Goal: Information Seeking & Learning: Learn about a topic

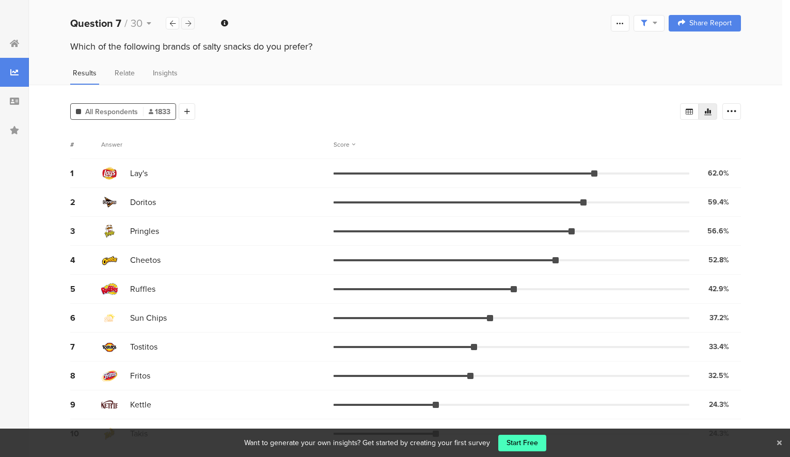
click at [184, 23] on div at bounding box center [187, 23] width 13 height 12
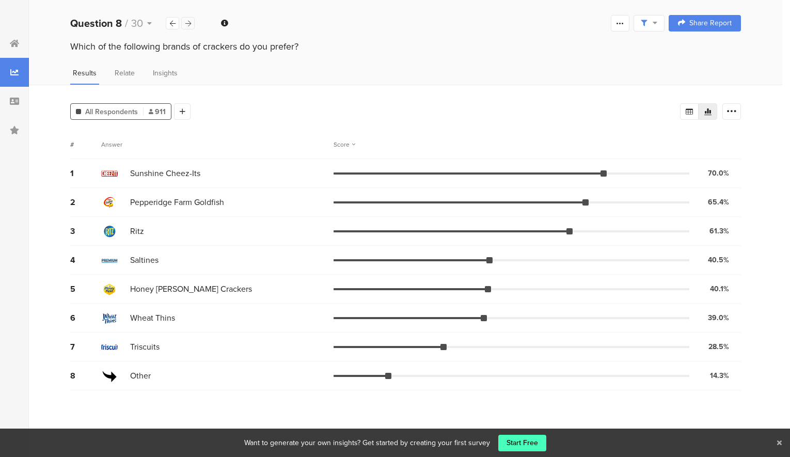
click at [183, 24] on div at bounding box center [187, 23] width 13 height 12
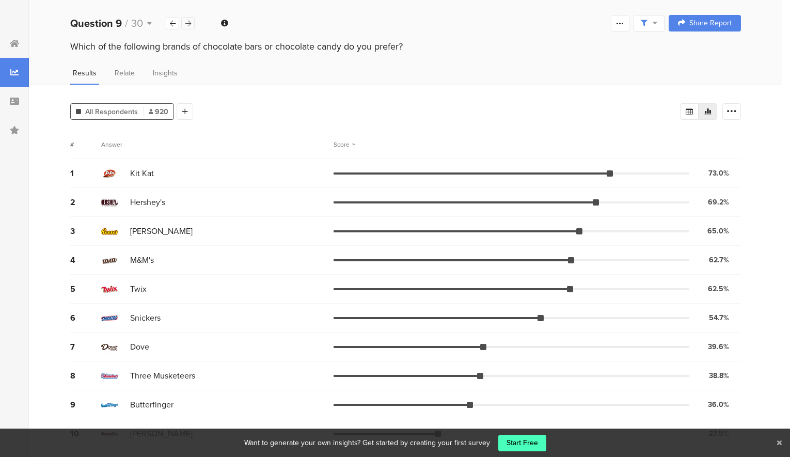
click at [187, 24] on icon at bounding box center [188, 23] width 6 height 7
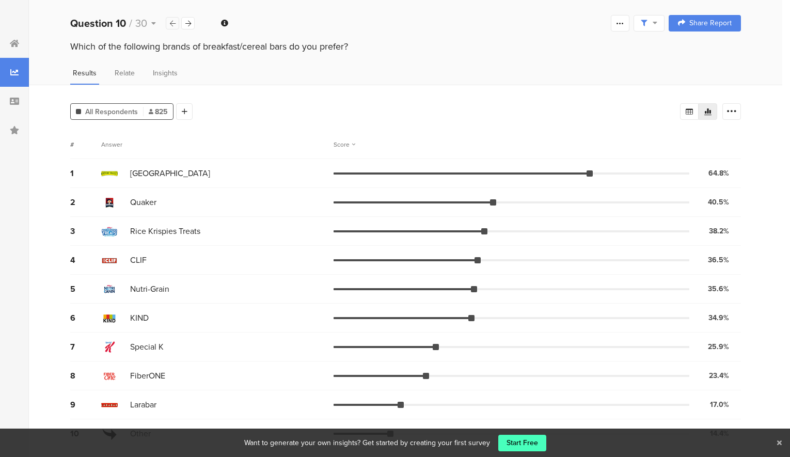
click at [176, 23] on div at bounding box center [172, 23] width 13 height 12
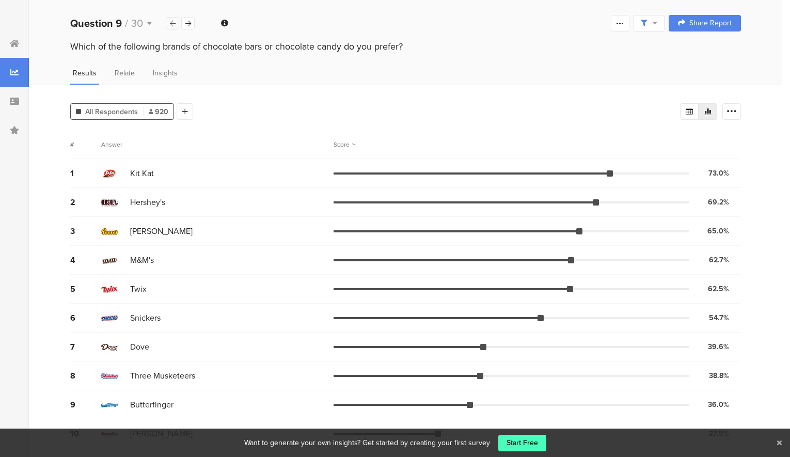
click at [176, 23] on div at bounding box center [172, 23] width 13 height 12
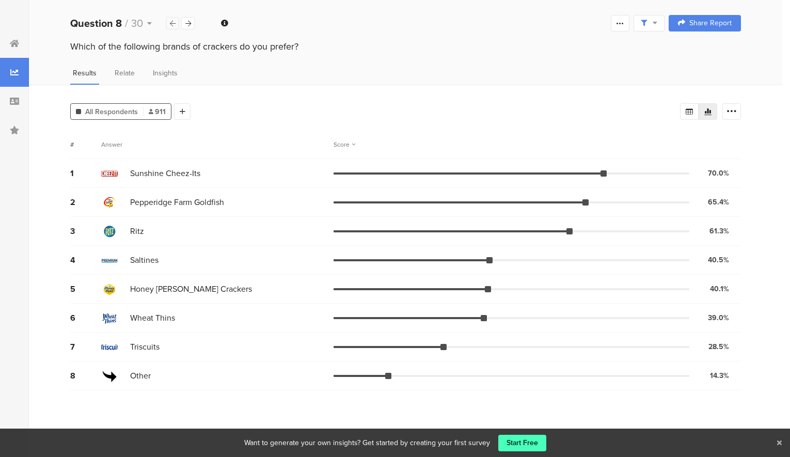
click at [176, 23] on div at bounding box center [172, 23] width 13 height 12
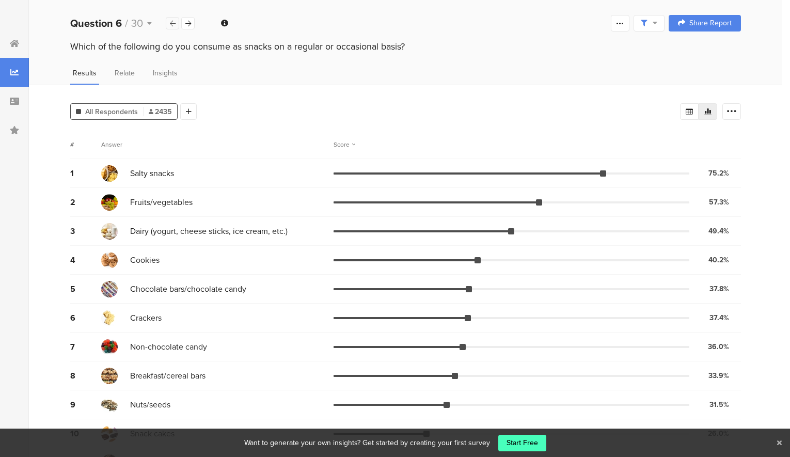
click at [176, 23] on div at bounding box center [172, 23] width 13 height 12
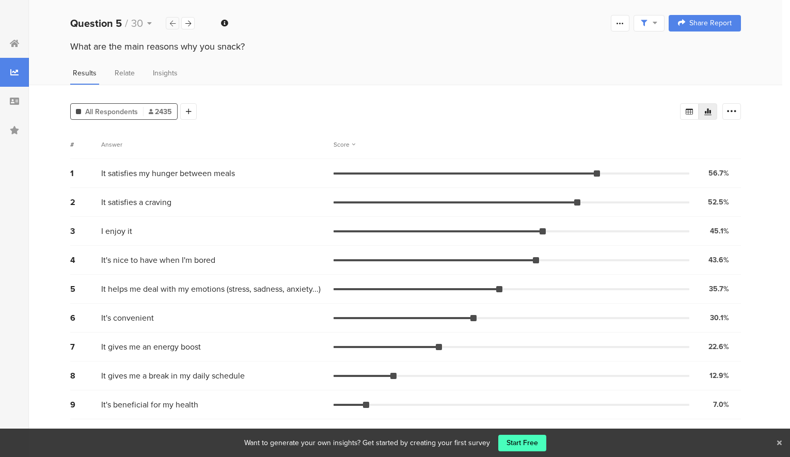
click at [176, 24] on div at bounding box center [172, 23] width 13 height 12
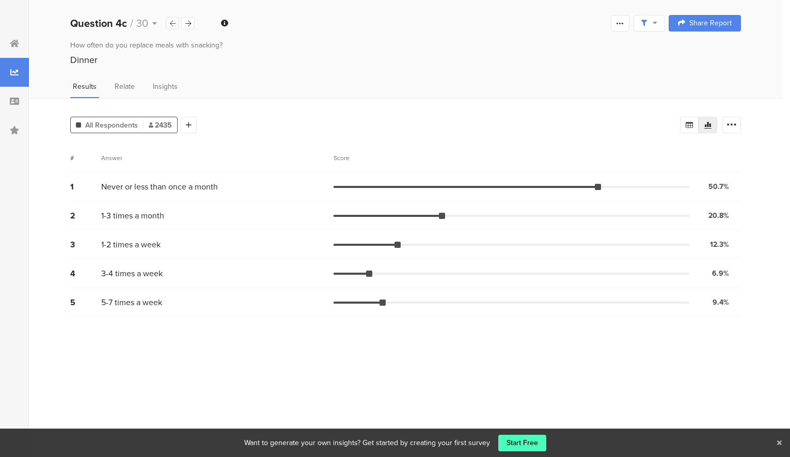
click at [176, 24] on div at bounding box center [172, 23] width 13 height 12
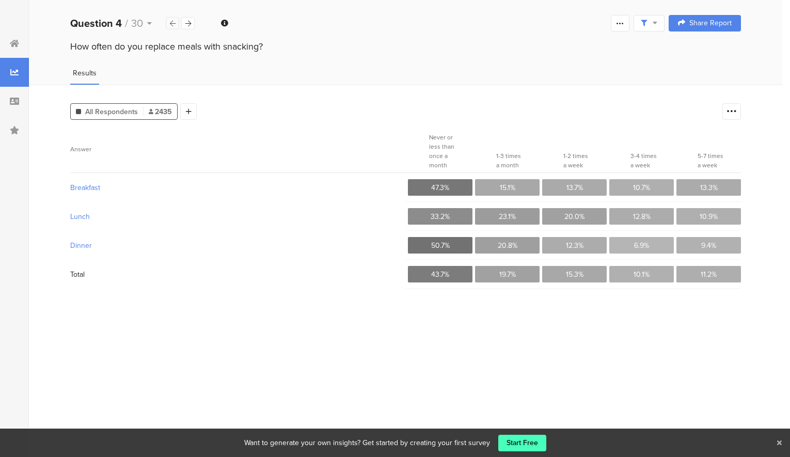
click at [176, 24] on div at bounding box center [172, 23] width 13 height 12
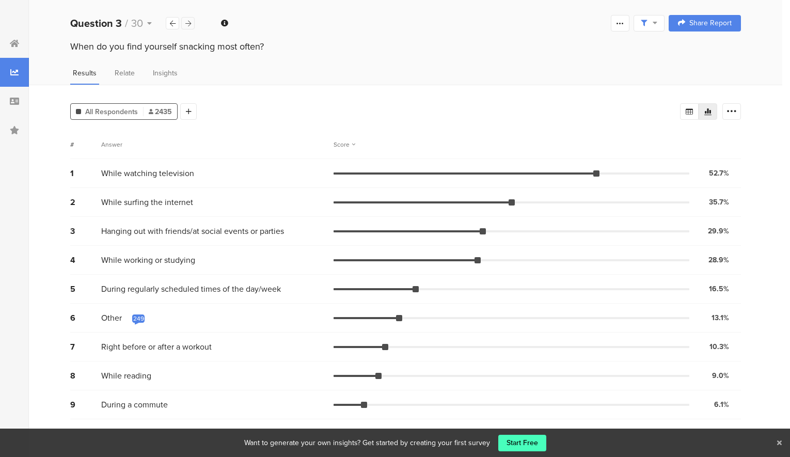
click at [187, 24] on icon at bounding box center [188, 23] width 6 height 7
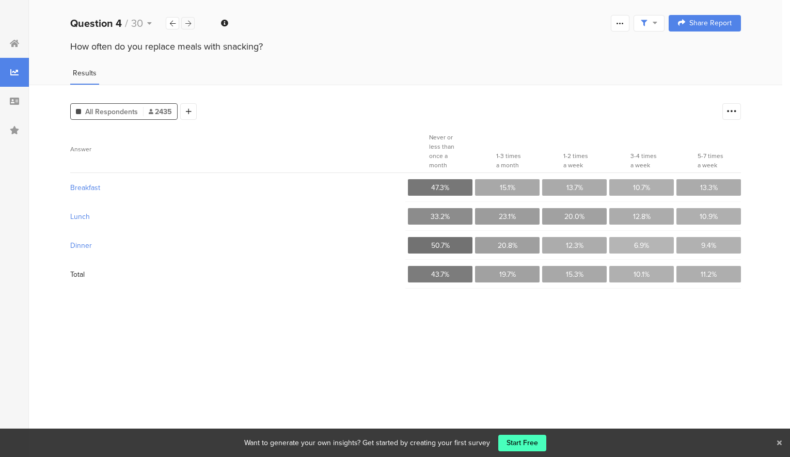
click at [187, 24] on icon at bounding box center [188, 23] width 6 height 7
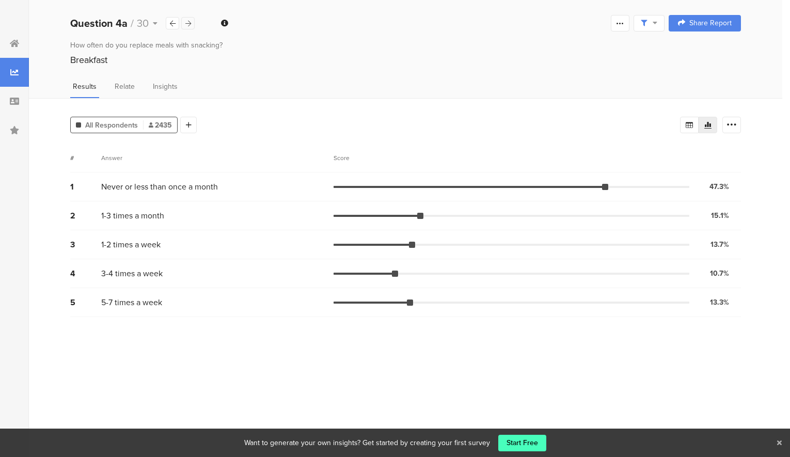
click at [184, 26] on div at bounding box center [187, 23] width 13 height 12
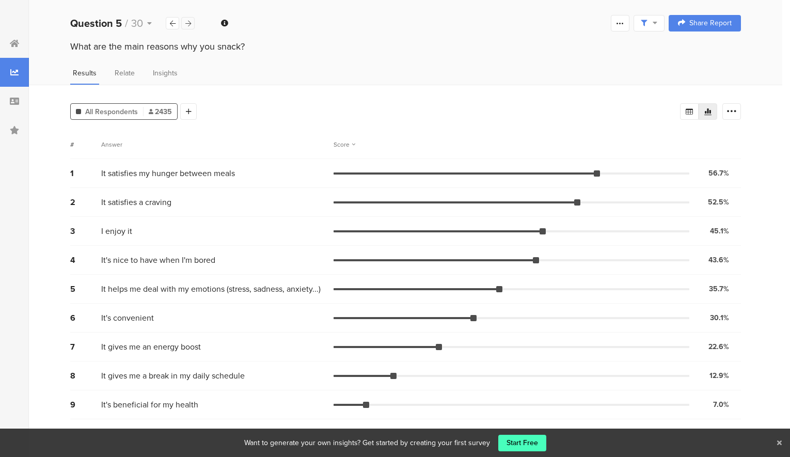
click at [184, 25] on div at bounding box center [187, 23] width 13 height 12
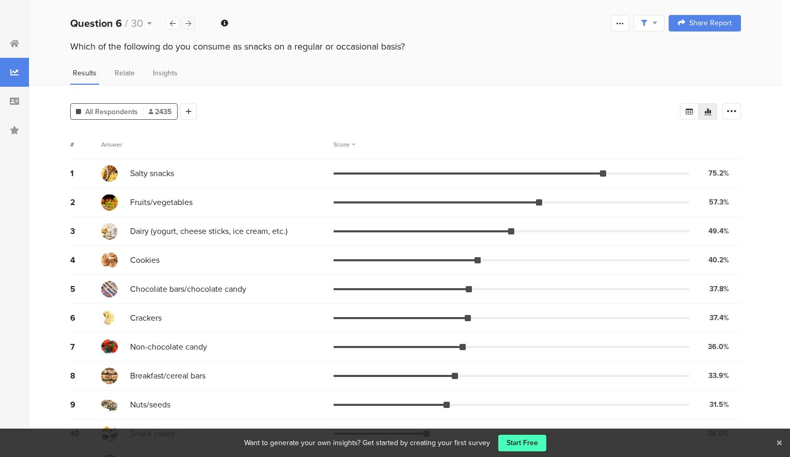
click at [184, 25] on div at bounding box center [187, 23] width 13 height 12
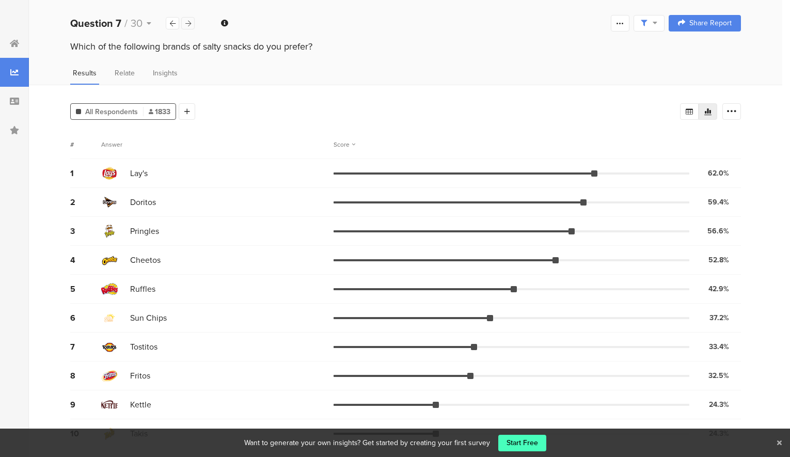
click at [183, 24] on div at bounding box center [187, 23] width 13 height 12
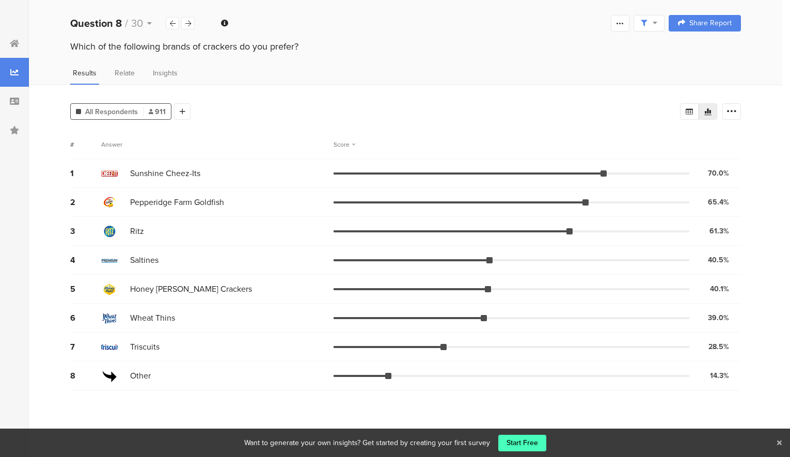
click at [186, 15] on div "Question 8 / 30" at bounding box center [132, 22] width 125 height 15
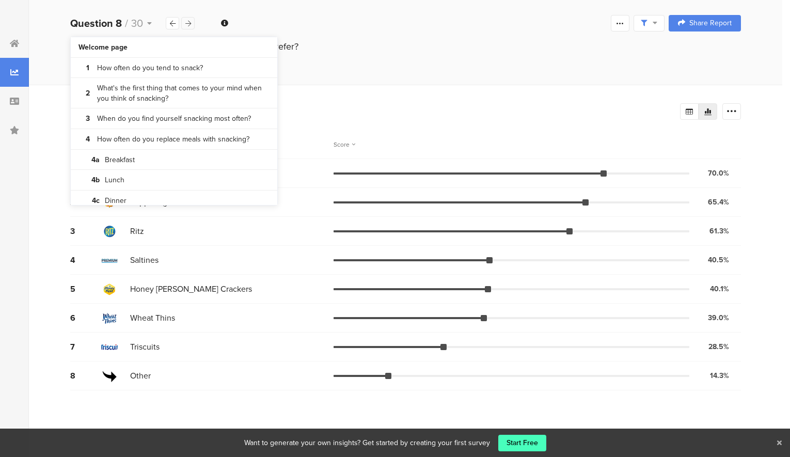
click at [186, 20] on icon at bounding box center [188, 23] width 6 height 7
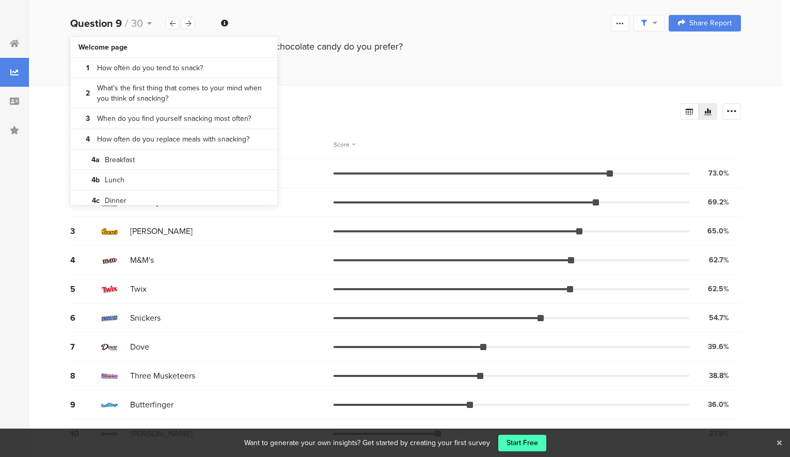
click at [33, 337] on div "All Respondents 920 Add Segment Segment markers Confidence interval Vote count …" at bounding box center [406, 299] width 754 height 429
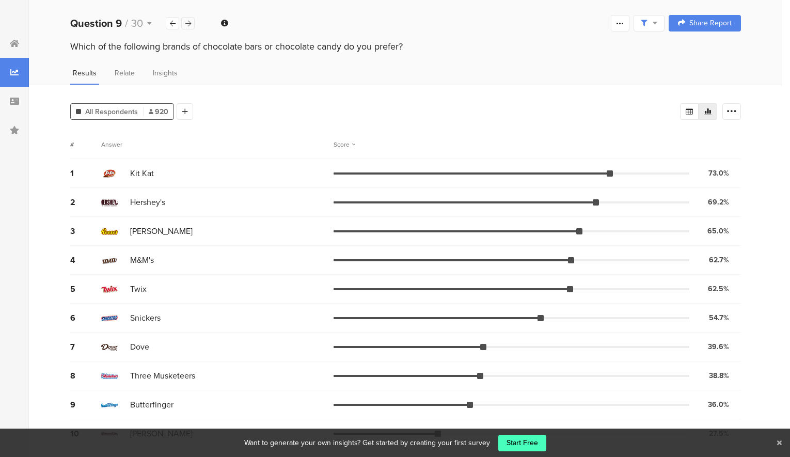
click at [187, 20] on icon at bounding box center [188, 23] width 6 height 7
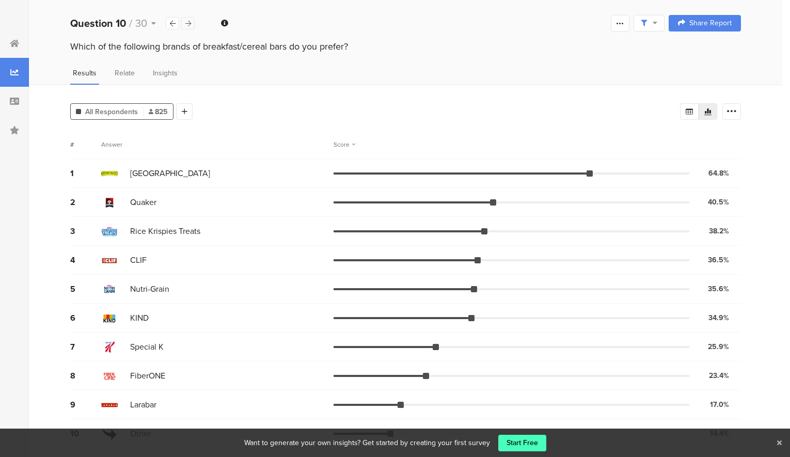
click at [189, 22] on icon at bounding box center [188, 23] width 6 height 7
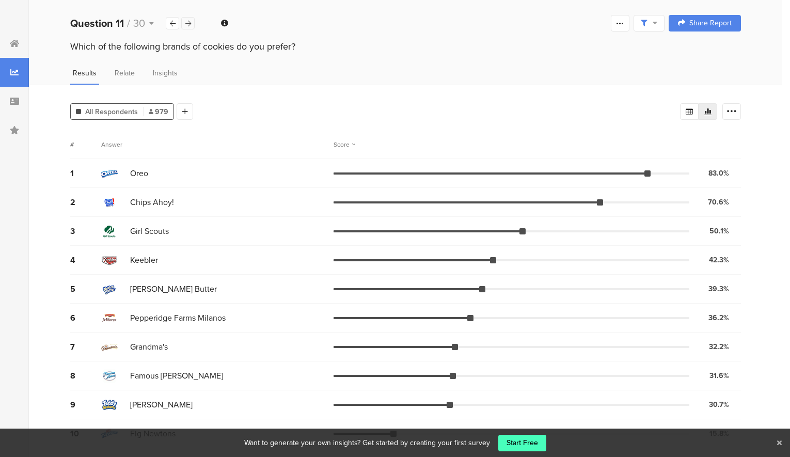
click at [193, 20] on div at bounding box center [187, 23] width 13 height 12
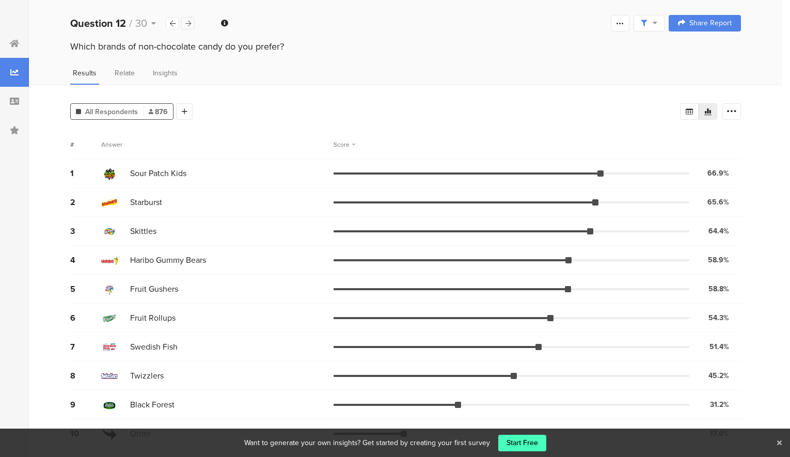
click at [193, 20] on div at bounding box center [187, 23] width 13 height 12
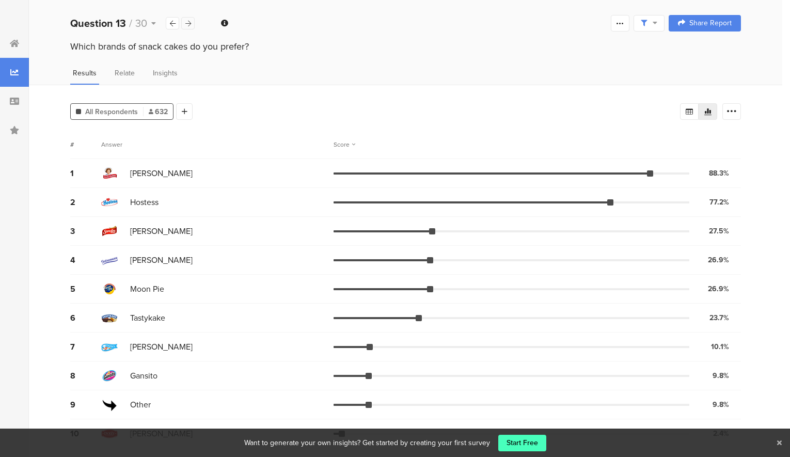
click at [187, 24] on icon at bounding box center [188, 23] width 6 height 7
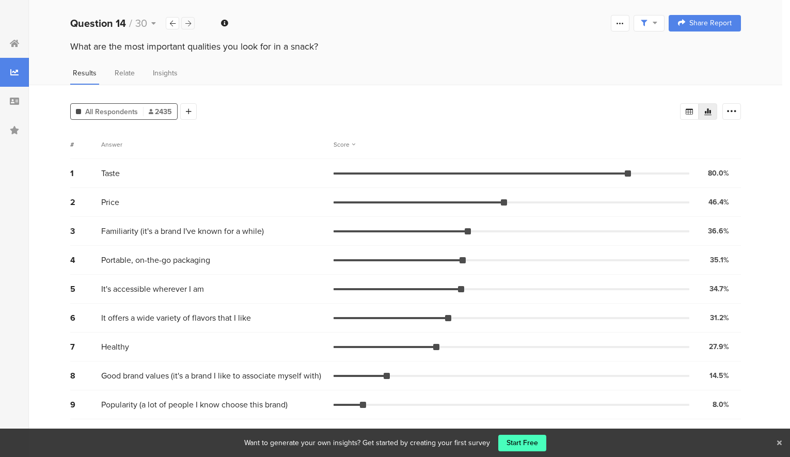
click at [187, 24] on icon at bounding box center [188, 23] width 6 height 7
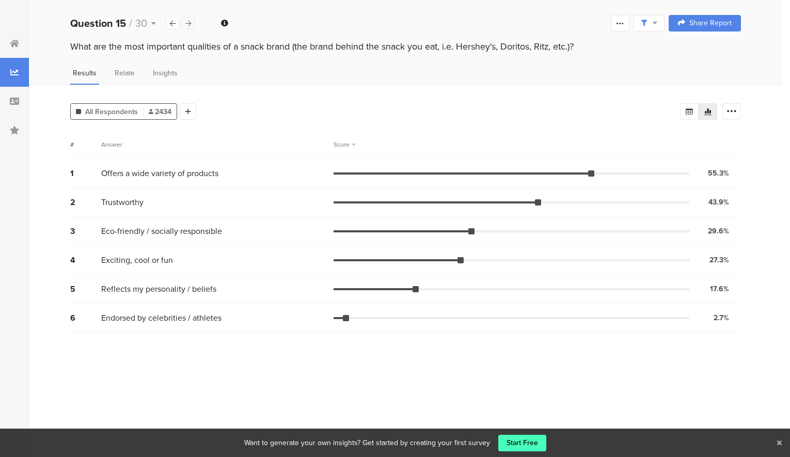
click at [188, 25] on icon at bounding box center [188, 23] width 6 height 7
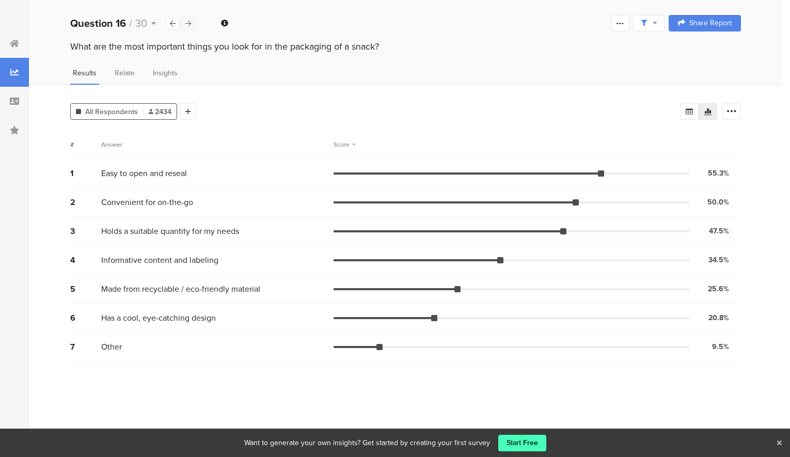
click at [188, 25] on icon at bounding box center [188, 23] width 6 height 7
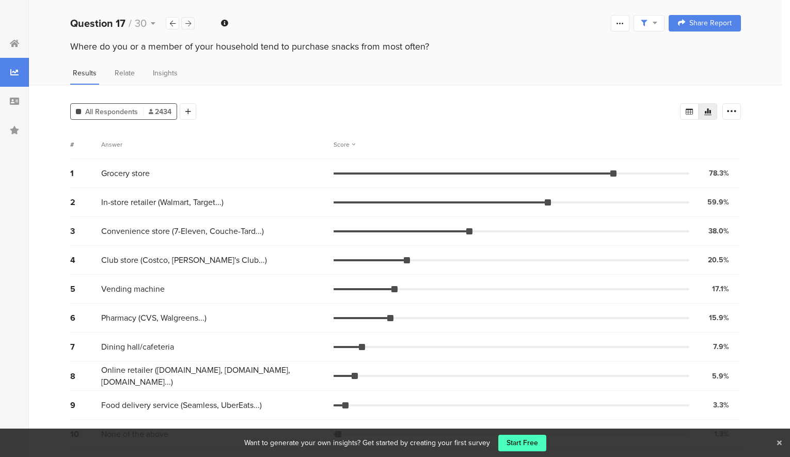
click at [188, 25] on icon at bounding box center [188, 23] width 6 height 7
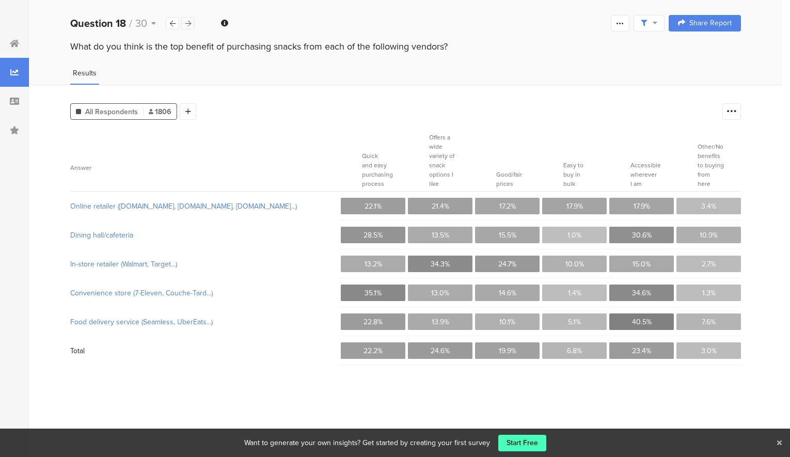
click at [188, 25] on icon at bounding box center [188, 23] width 6 height 7
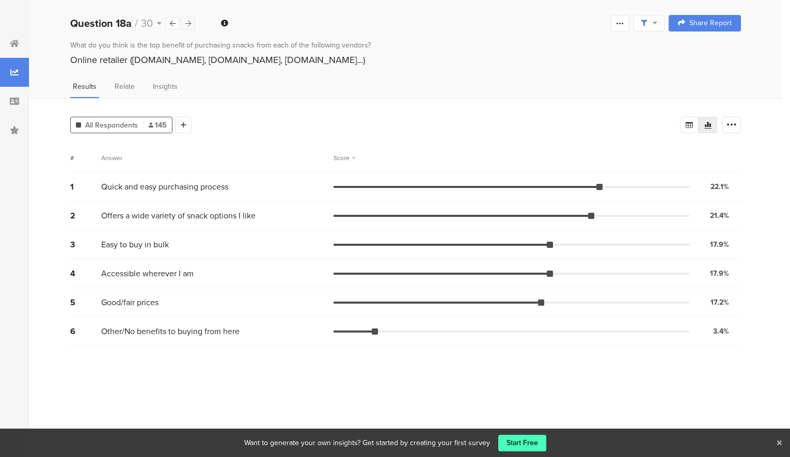
click at [187, 25] on icon at bounding box center [188, 23] width 6 height 7
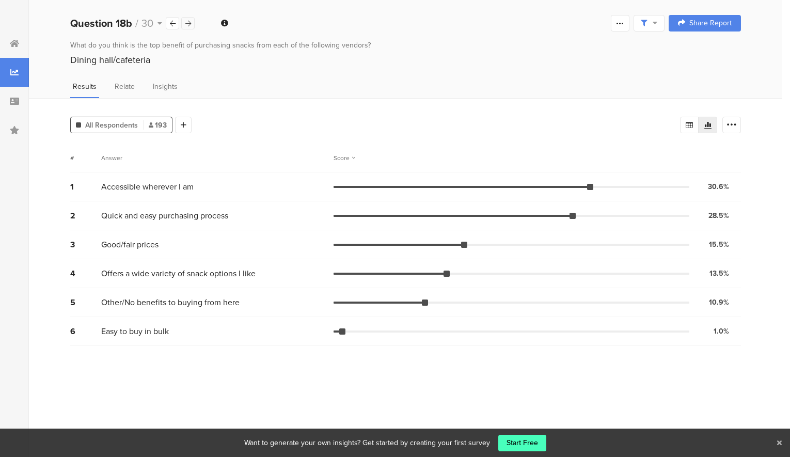
click at [185, 20] on icon at bounding box center [188, 23] width 6 height 7
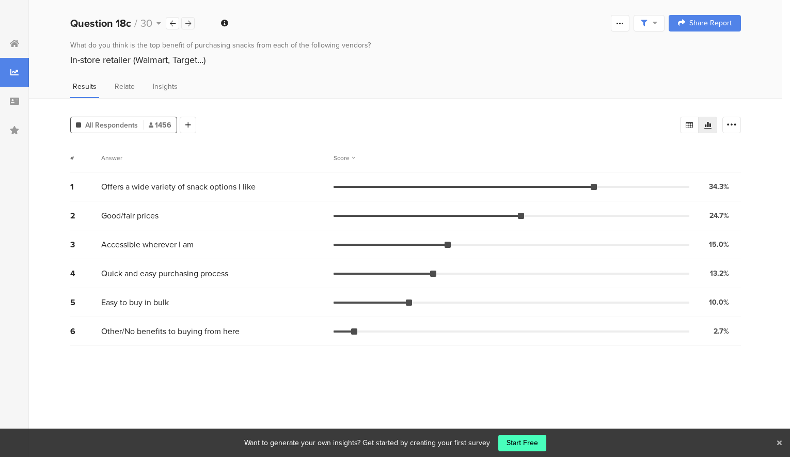
click at [185, 20] on icon at bounding box center [188, 23] width 6 height 7
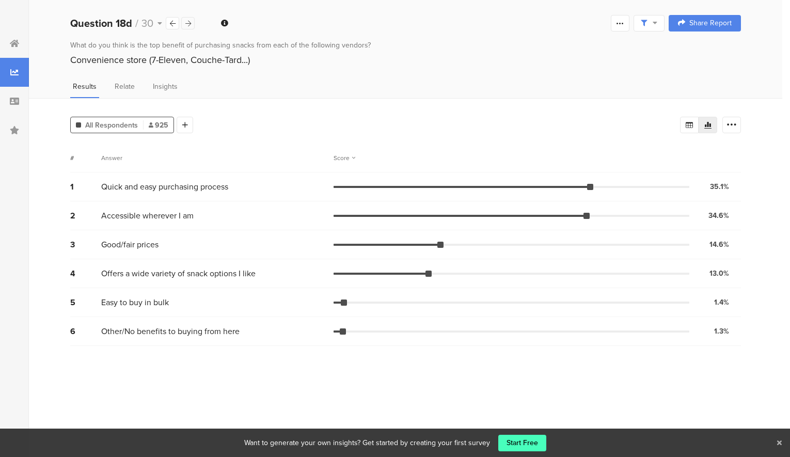
click at [185, 20] on icon at bounding box center [188, 23] width 6 height 7
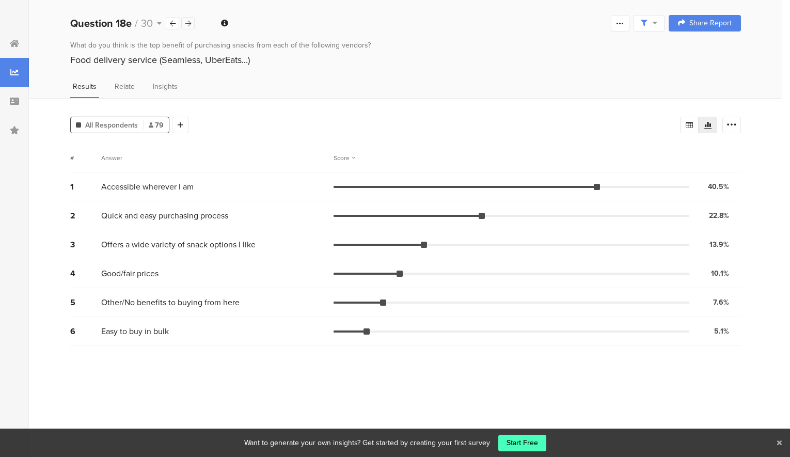
click at [185, 20] on icon at bounding box center [188, 23] width 6 height 7
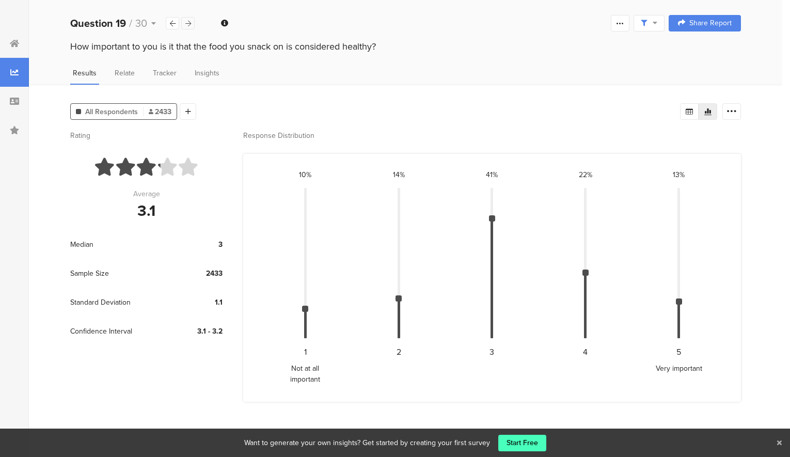
click at [186, 20] on icon at bounding box center [188, 23] width 6 height 7
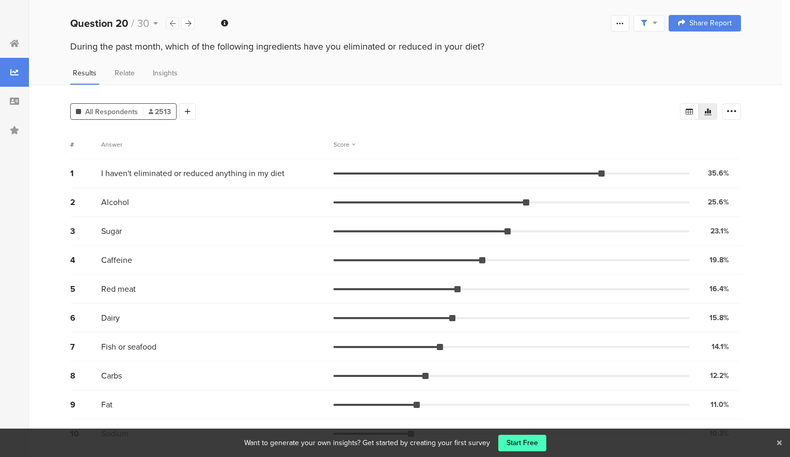
click at [171, 20] on icon at bounding box center [173, 23] width 6 height 7
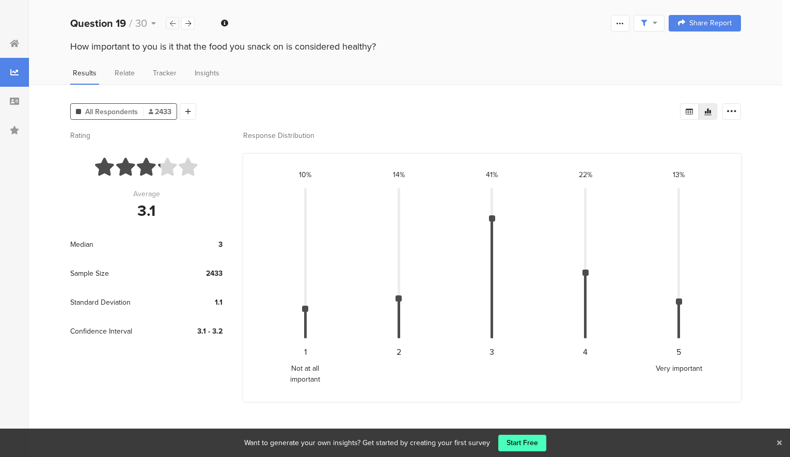
click at [171, 20] on icon at bounding box center [173, 23] width 6 height 7
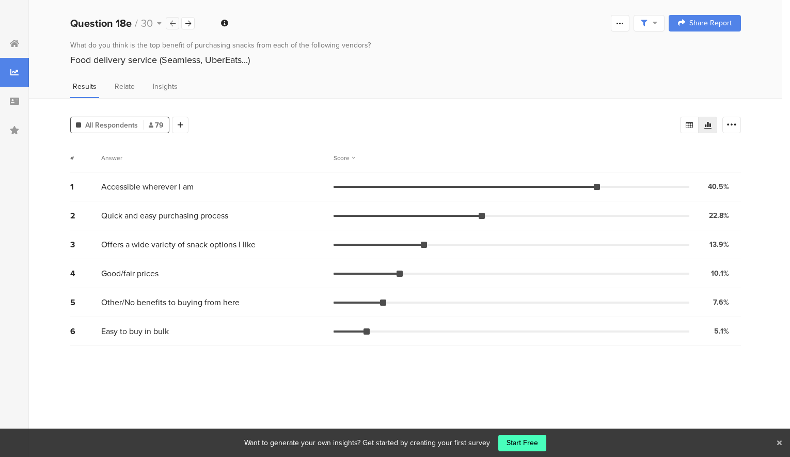
click at [171, 20] on icon at bounding box center [173, 23] width 6 height 7
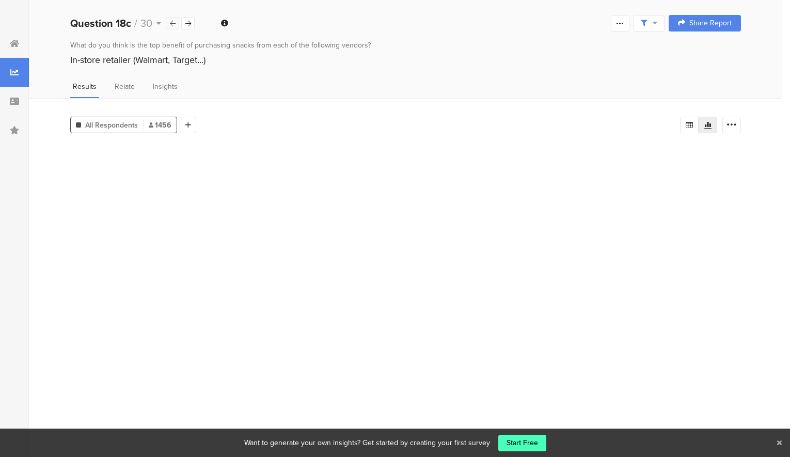
click at [171, 20] on icon at bounding box center [173, 23] width 6 height 7
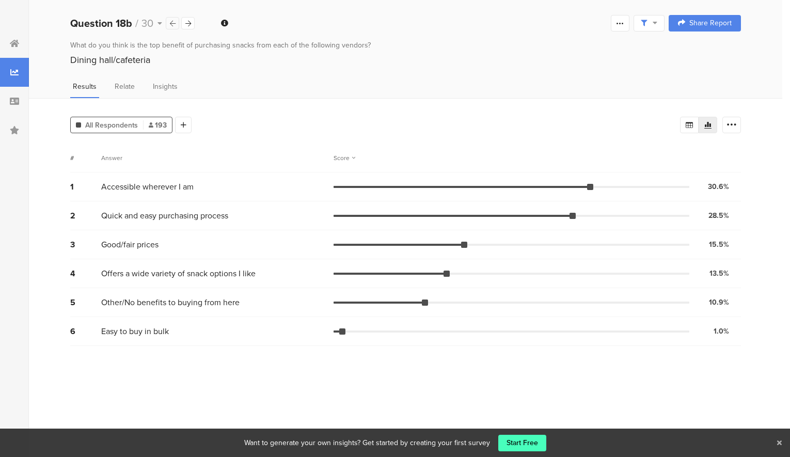
click at [171, 20] on icon at bounding box center [173, 23] width 6 height 7
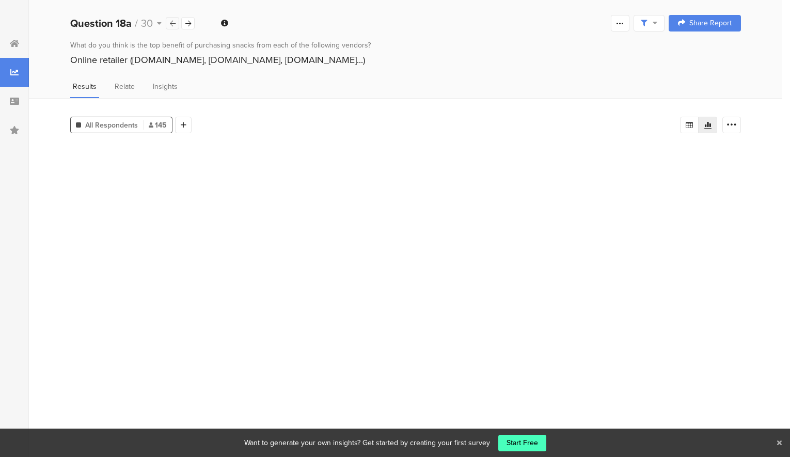
click at [171, 20] on icon at bounding box center [173, 23] width 6 height 7
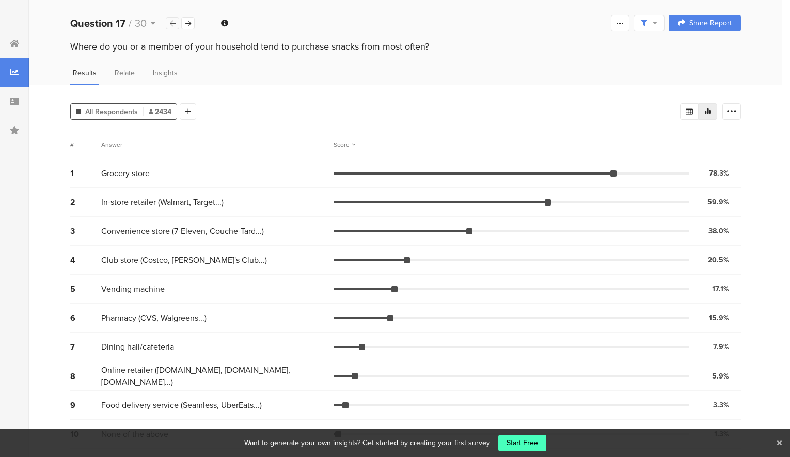
click at [171, 20] on icon at bounding box center [173, 23] width 6 height 7
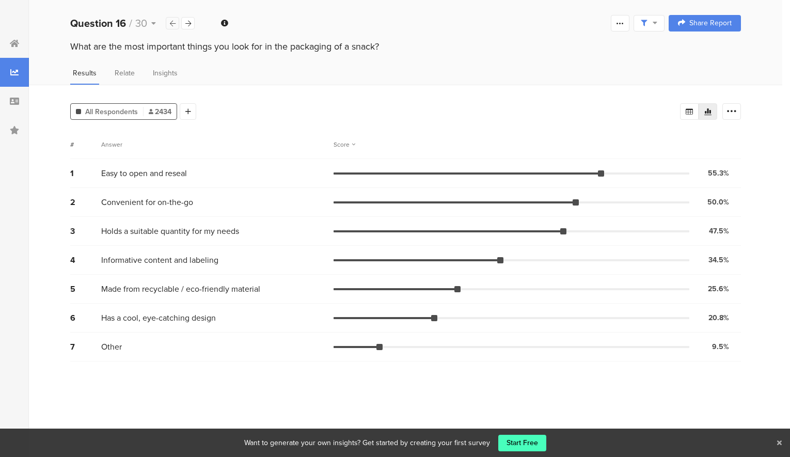
click at [171, 20] on icon at bounding box center [173, 23] width 6 height 7
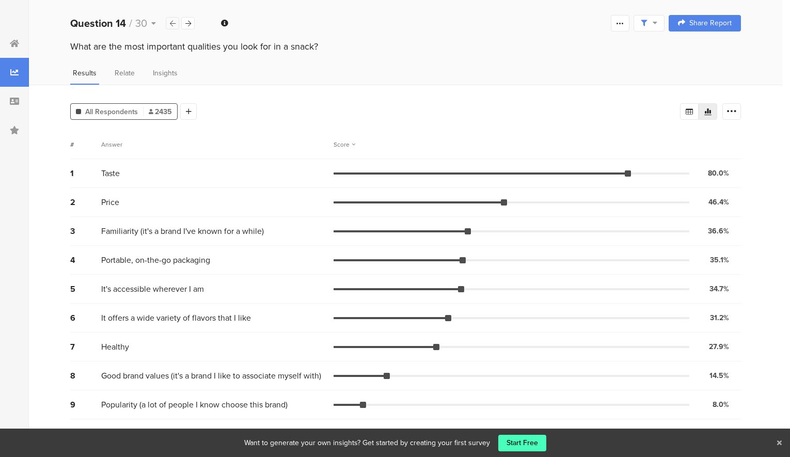
click at [171, 20] on icon at bounding box center [173, 23] width 6 height 7
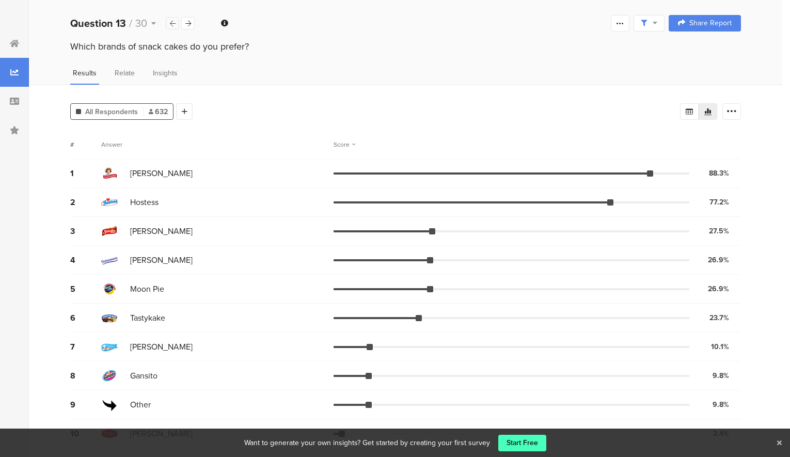
click at [171, 20] on icon at bounding box center [173, 23] width 6 height 7
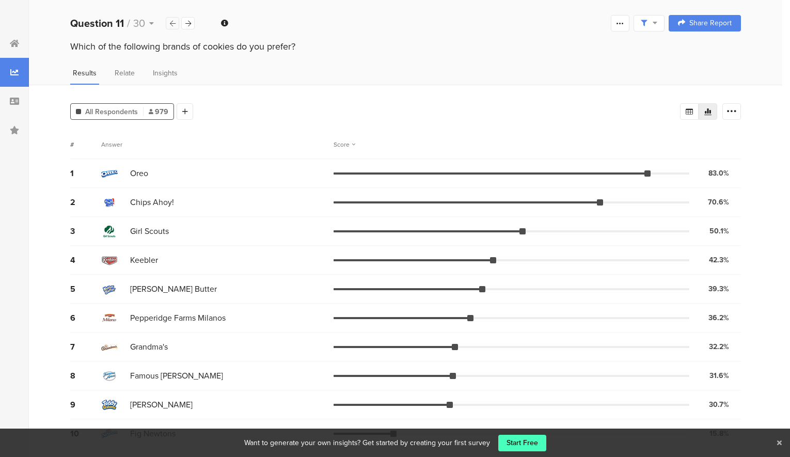
click at [171, 20] on icon at bounding box center [173, 23] width 6 height 7
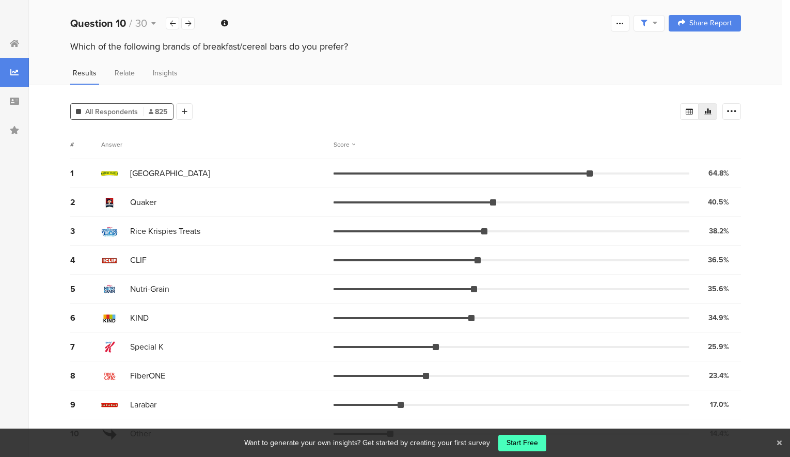
click at [185, 29] on div "Question 10 / 30" at bounding box center [132, 22] width 125 height 15
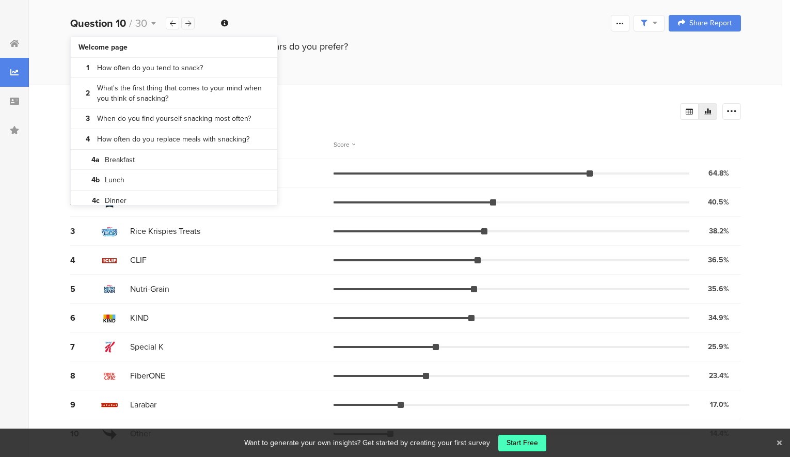
click at [185, 25] on icon at bounding box center [188, 23] width 6 height 7
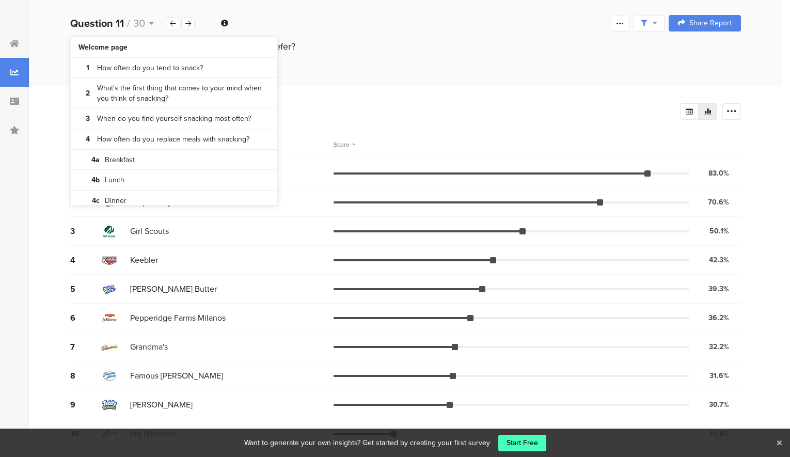
click at [36, 277] on div "All Respondents 979 Add Segment Segment markers Confidence interval Vote count …" at bounding box center [406, 285] width 754 height 400
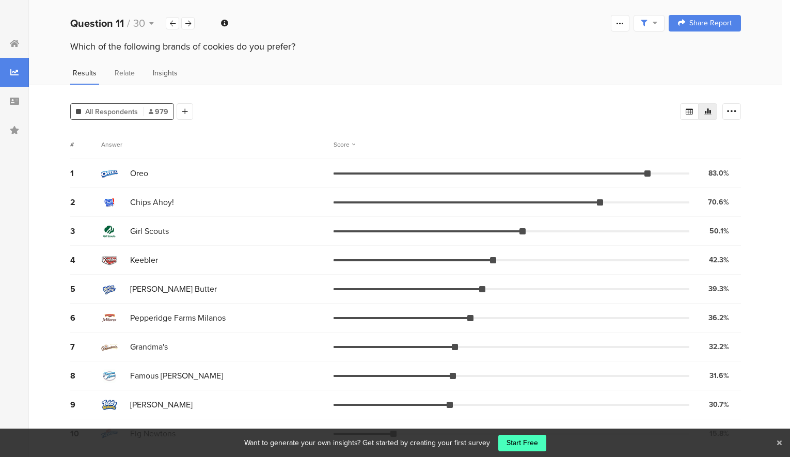
scroll to position [2, 0]
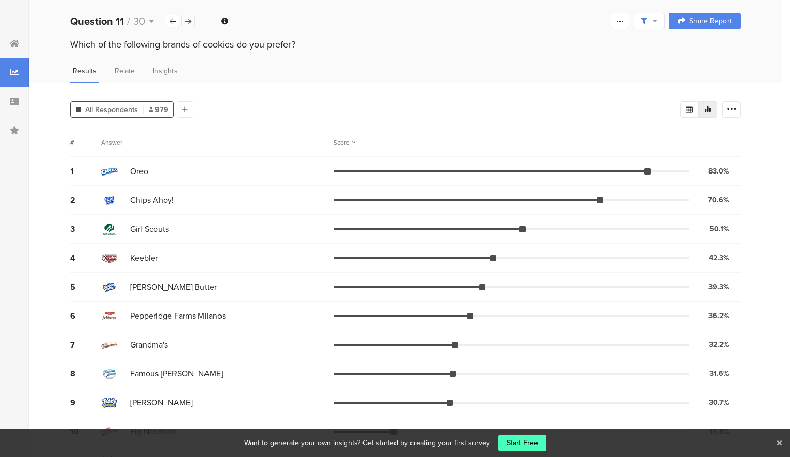
click at [186, 21] on icon at bounding box center [188, 21] width 6 height 7
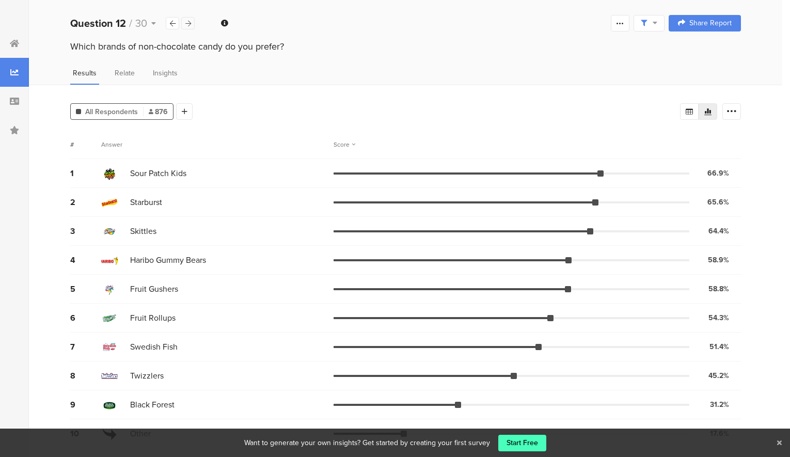
click at [186, 21] on icon at bounding box center [188, 23] width 6 height 7
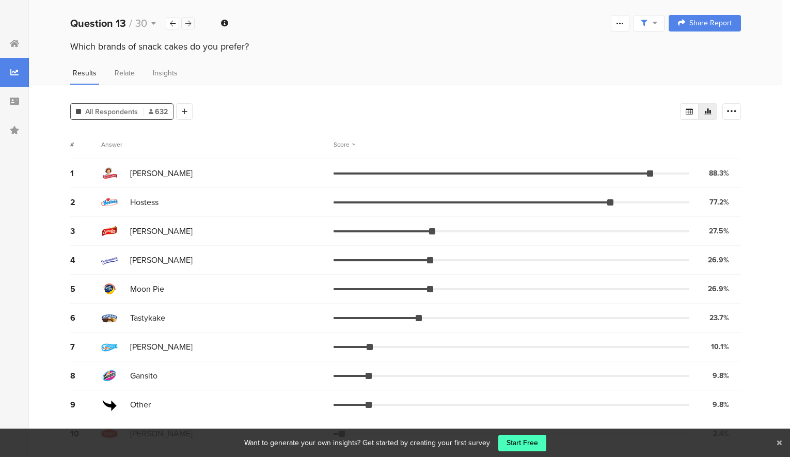
click at [186, 21] on icon at bounding box center [188, 23] width 6 height 7
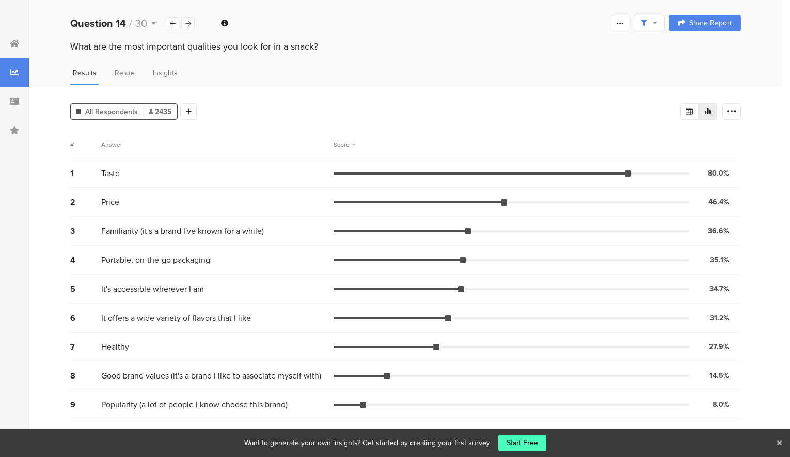
click at [186, 21] on icon at bounding box center [188, 23] width 6 height 7
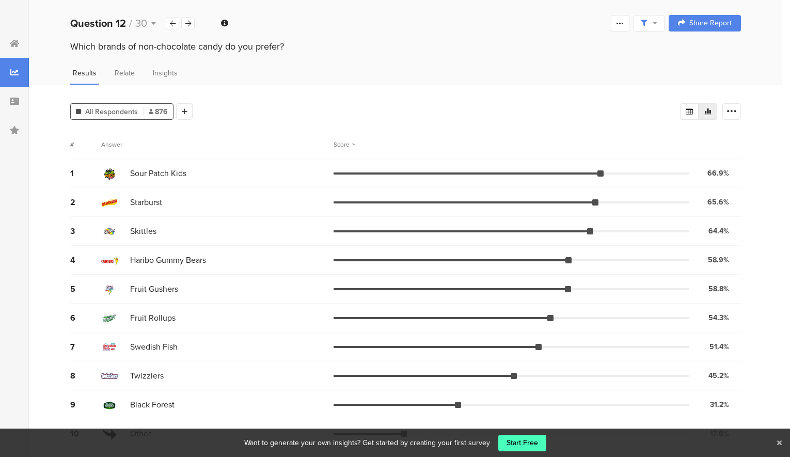
scroll to position [2, 0]
